Goal: Find specific fact: Find specific fact

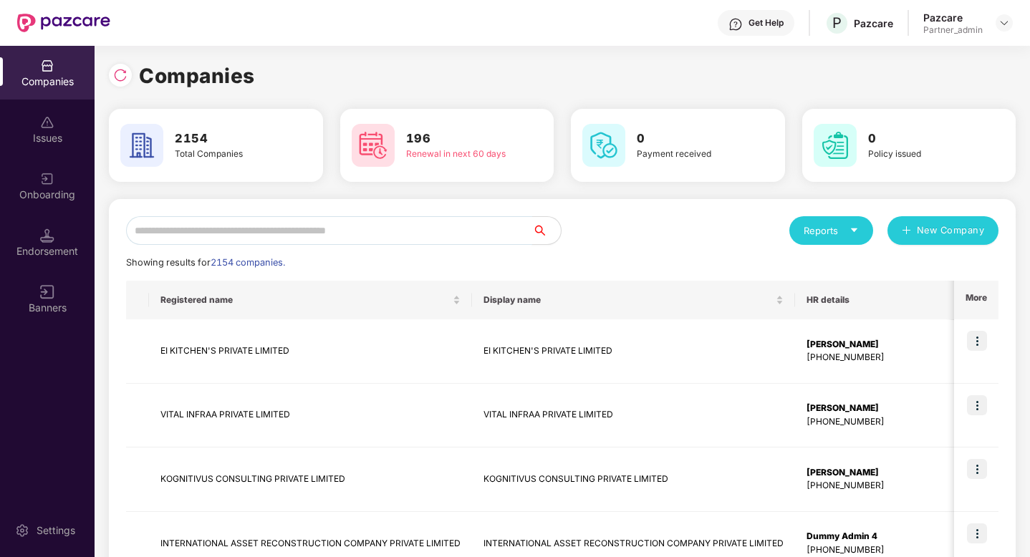
click at [239, 235] on input "text" at bounding box center [329, 230] width 406 height 29
type input "*"
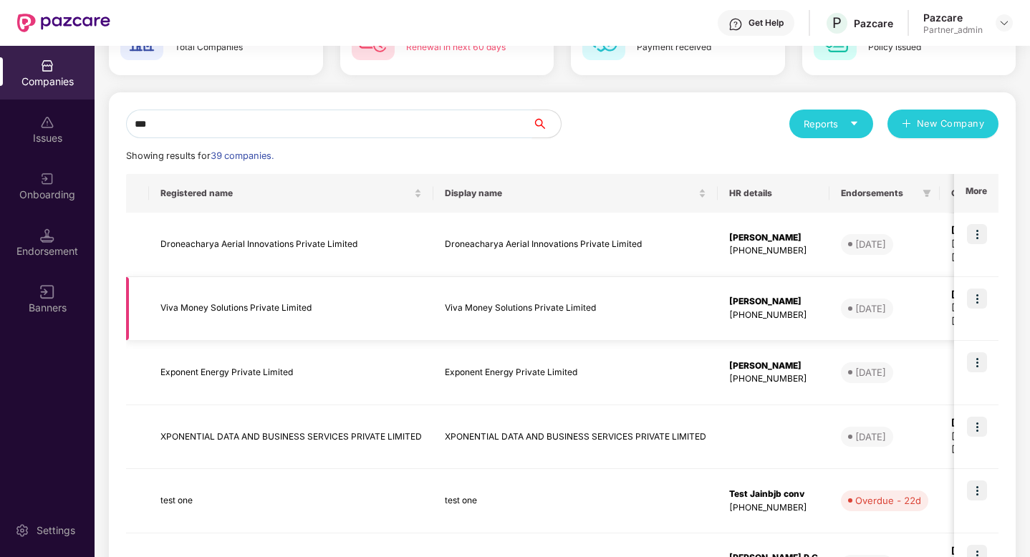
scroll to position [109, 0]
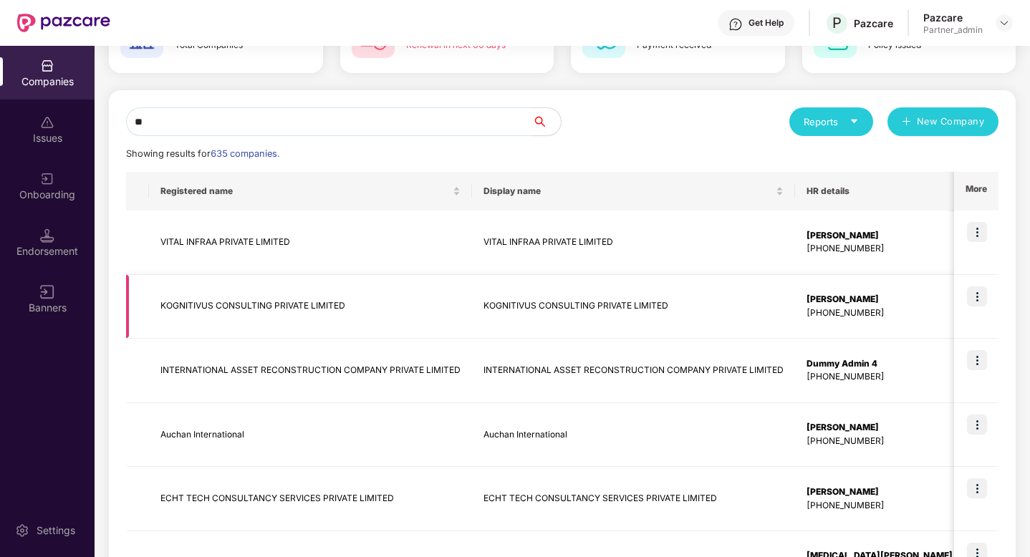
type input "*"
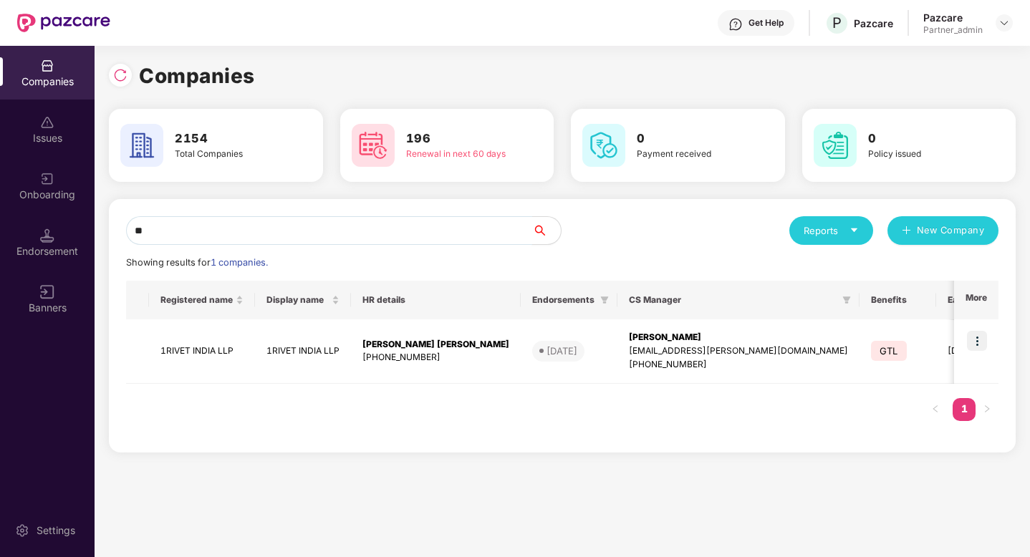
scroll to position [0, 0]
type input "**"
click at [972, 338] on img at bounding box center [977, 341] width 20 height 20
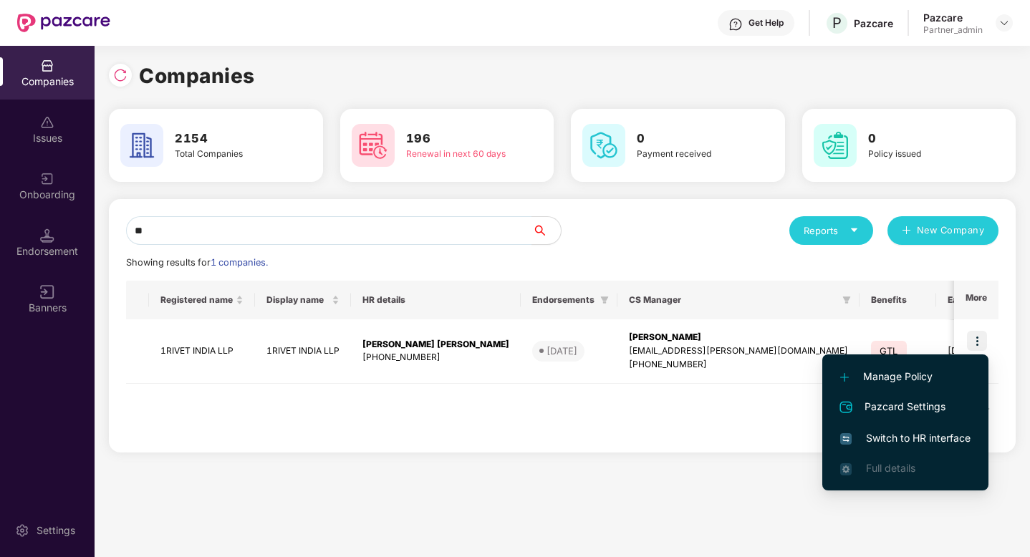
click at [916, 426] on li "Switch to HR interface" at bounding box center [905, 438] width 166 height 30
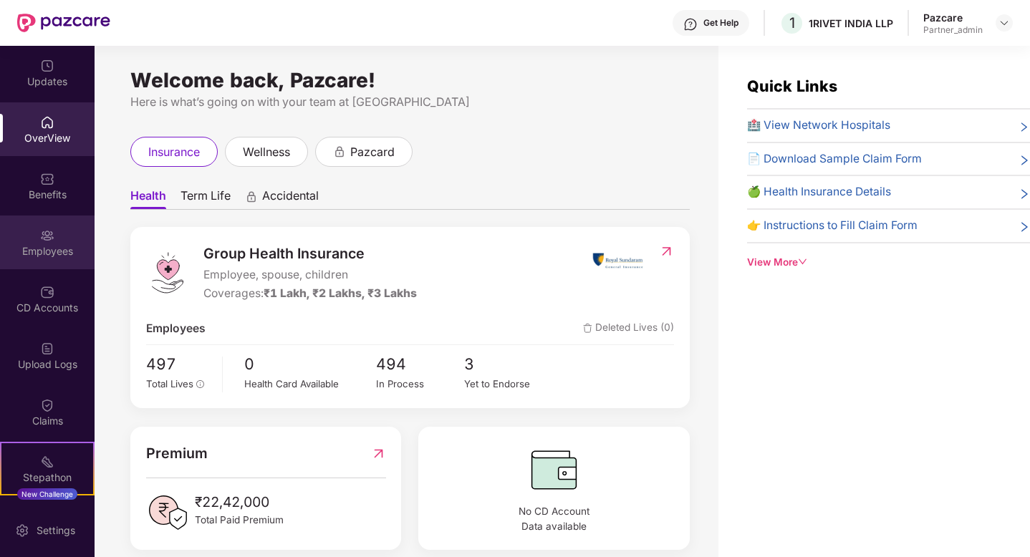
click at [58, 241] on div "Employees" at bounding box center [47, 243] width 95 height 54
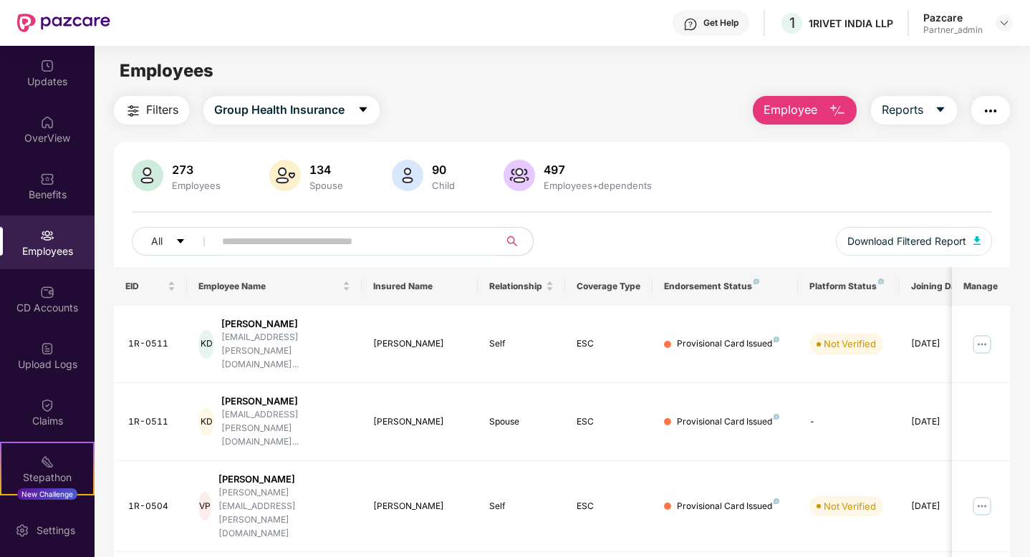
click at [342, 92] on main "Employees Filters Group Health Insurance Employee Reports 273 Employees 134 Spo…" at bounding box center [562, 324] width 934 height 557
click at [342, 117] on span "Group Health Insurance" at bounding box center [279, 110] width 130 height 18
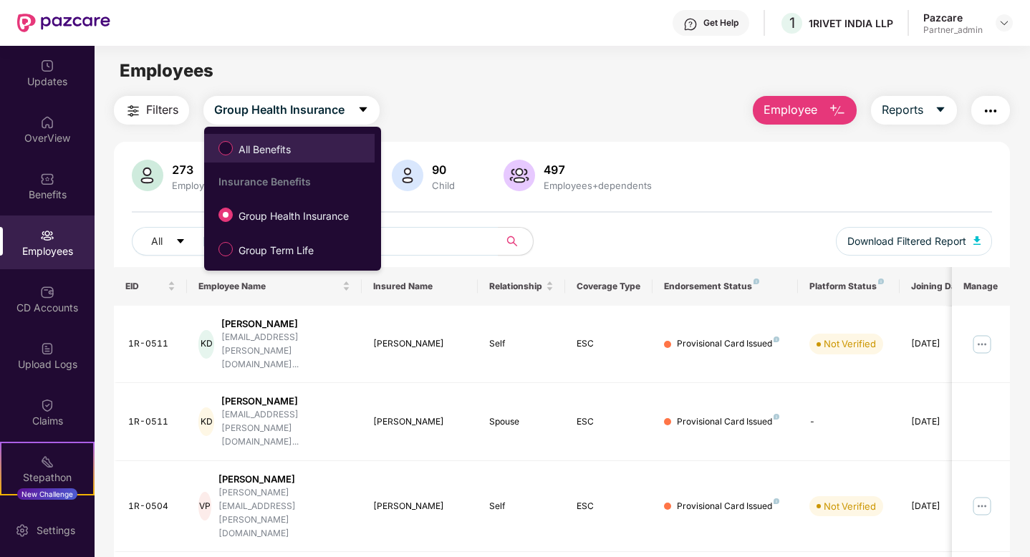
click at [294, 148] on span "All Benefits" at bounding box center [265, 150] width 64 height 16
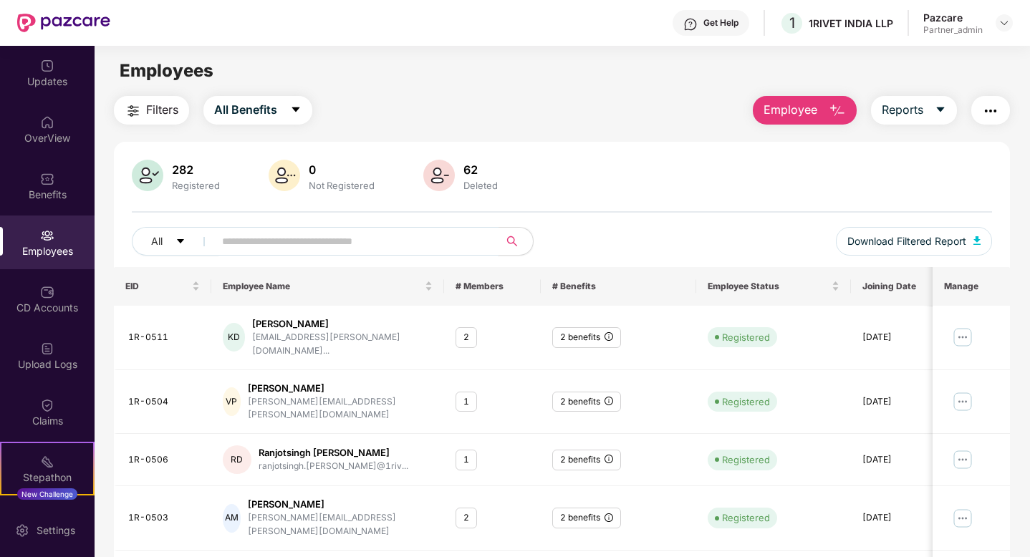
click at [314, 242] on input "text" at bounding box center [350, 241] width 257 height 21
paste input "*******"
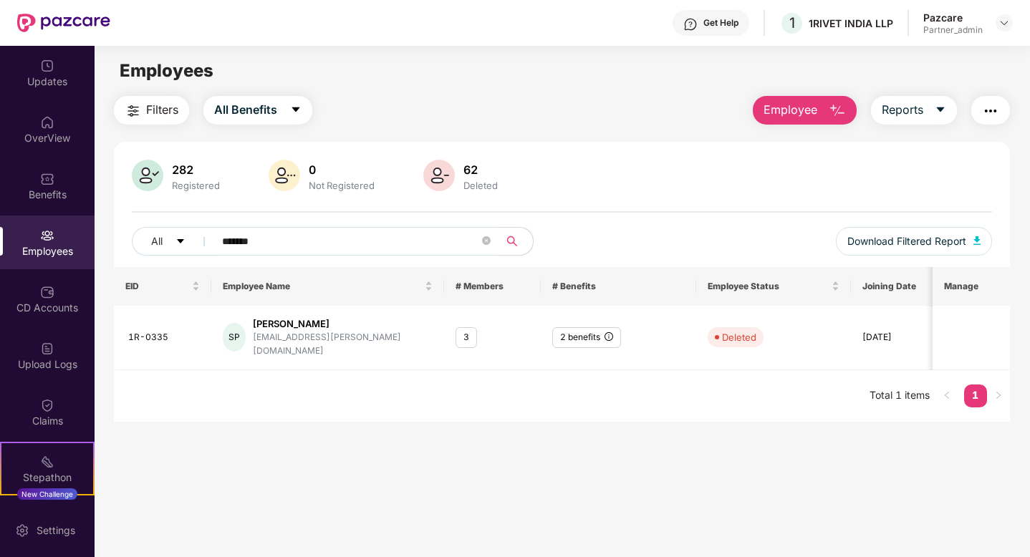
type input "*******"
click at [291, 127] on div "Filters All Benefits Employee Reports 282 Registered 0 Not Registered 62 Delete…" at bounding box center [562, 259] width 896 height 326
click at [295, 117] on button "All Benefits" at bounding box center [257, 110] width 109 height 29
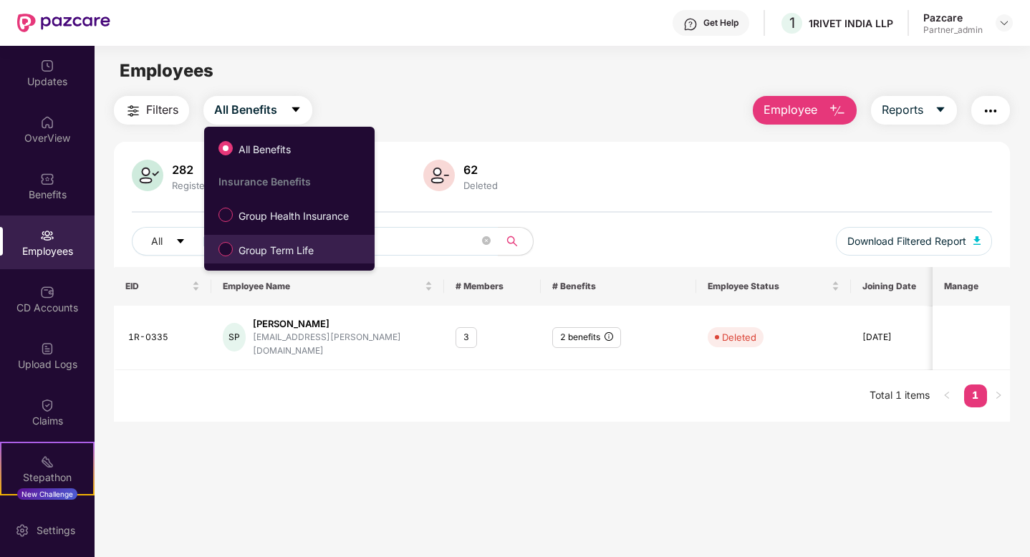
click at [297, 251] on span "Group Term Life" at bounding box center [276, 251] width 87 height 16
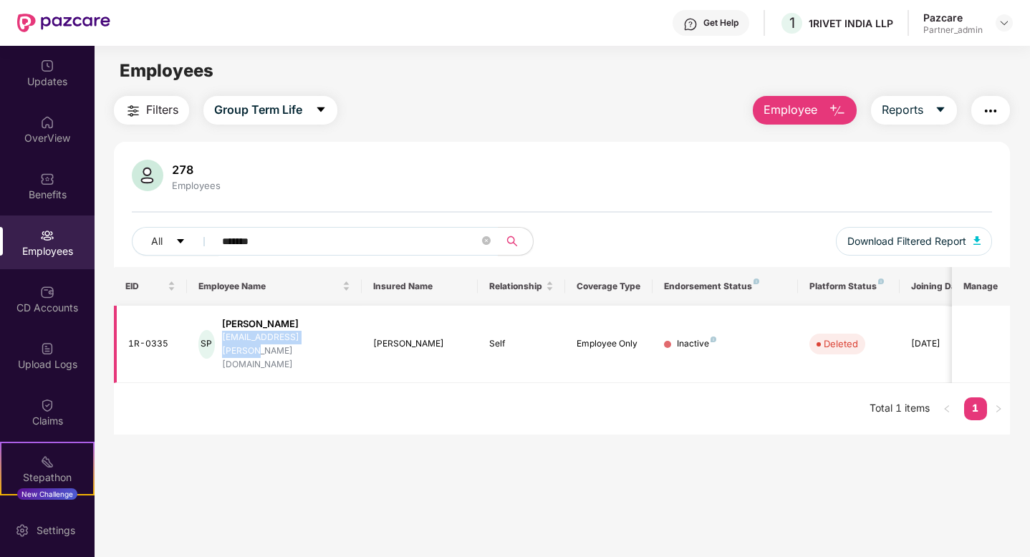
drag, startPoint x: 334, startPoint y: 339, endPoint x: 236, endPoint y: 344, distance: 98.9
click at [234, 344] on div "SP Sagar [PERSON_NAME] [EMAIL_ADDRESS][PERSON_NAME][DOMAIN_NAME]" at bounding box center [274, 344] width 152 height 54
copy div "[EMAIL_ADDRESS][PERSON_NAME][DOMAIN_NAME]"
